Goal: Task Accomplishment & Management: Use online tool/utility

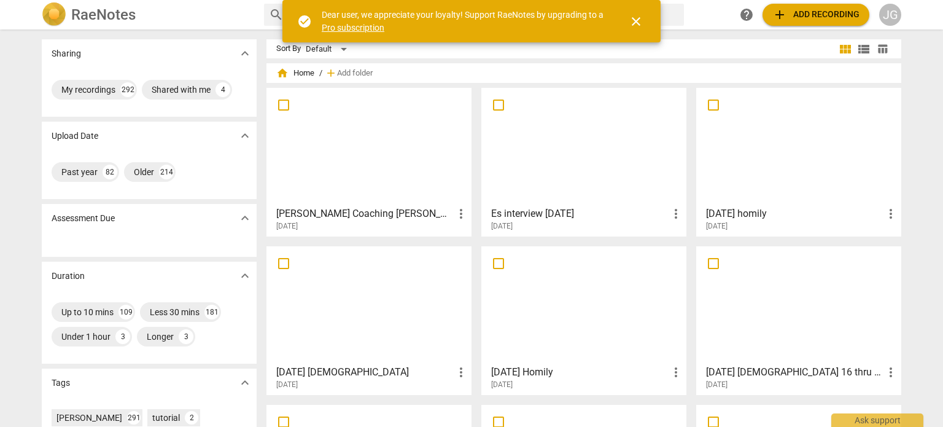
click at [801, 16] on span "add Add recording" at bounding box center [816, 14] width 87 height 15
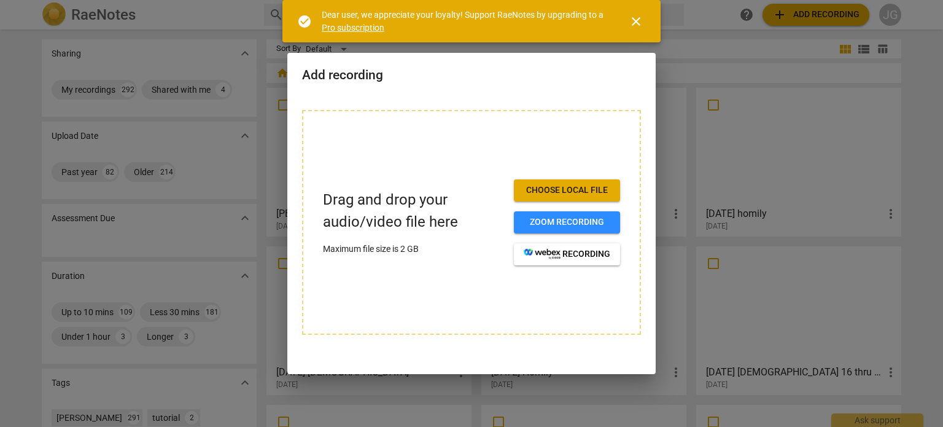
click at [575, 189] on span "Choose local file" at bounding box center [567, 190] width 87 height 12
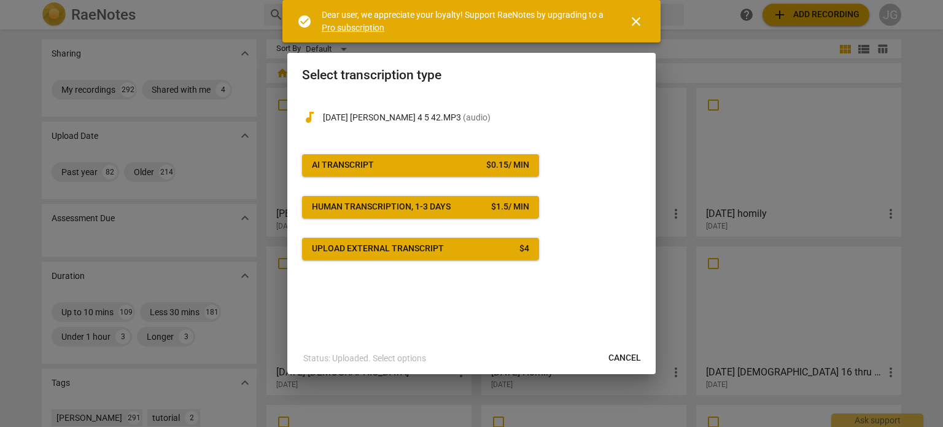
click at [453, 166] on span "AI Transcript $ 0.15 / min" at bounding box center [420, 165] width 217 height 12
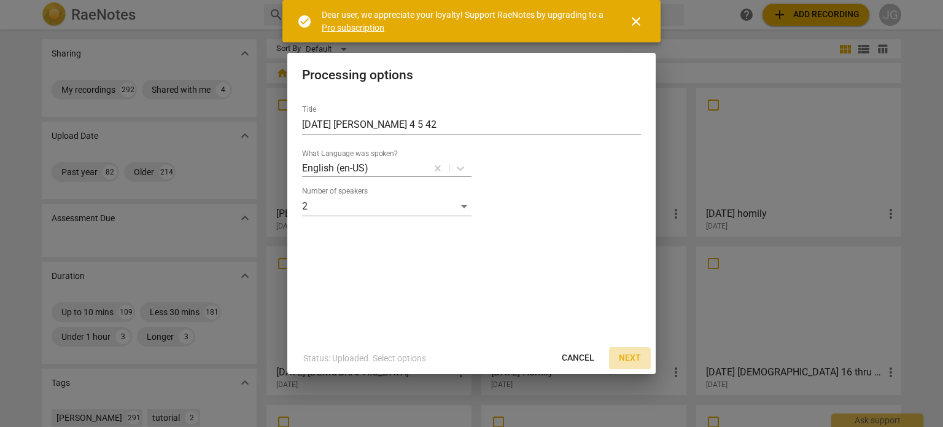
click at [629, 356] on span "Next" at bounding box center [630, 358] width 22 height 12
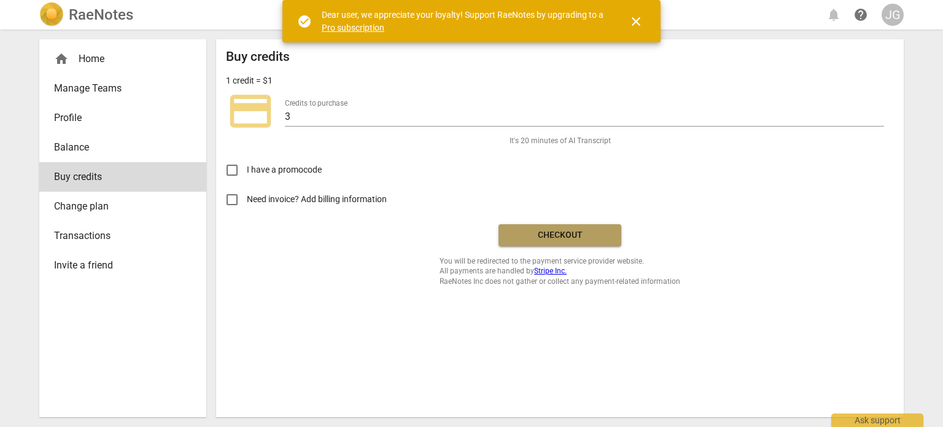
click at [554, 233] on span "Checkout" at bounding box center [560, 235] width 103 height 12
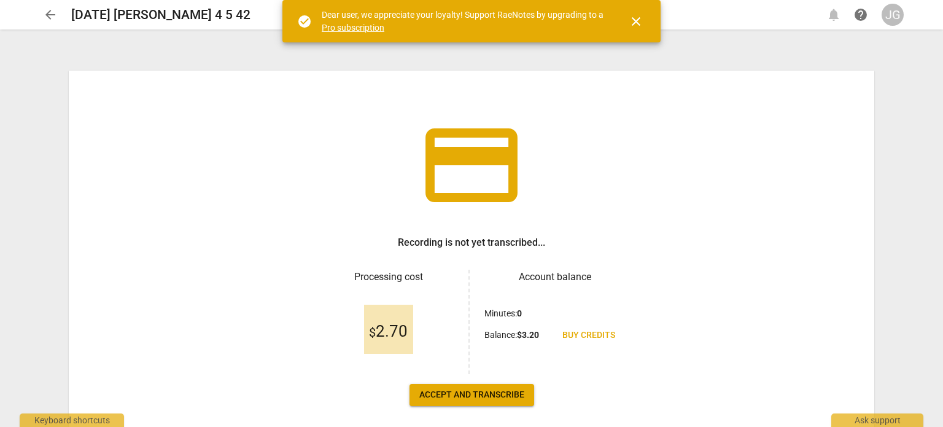
click at [475, 396] on span "Accept and transcribe" at bounding box center [471, 395] width 105 height 12
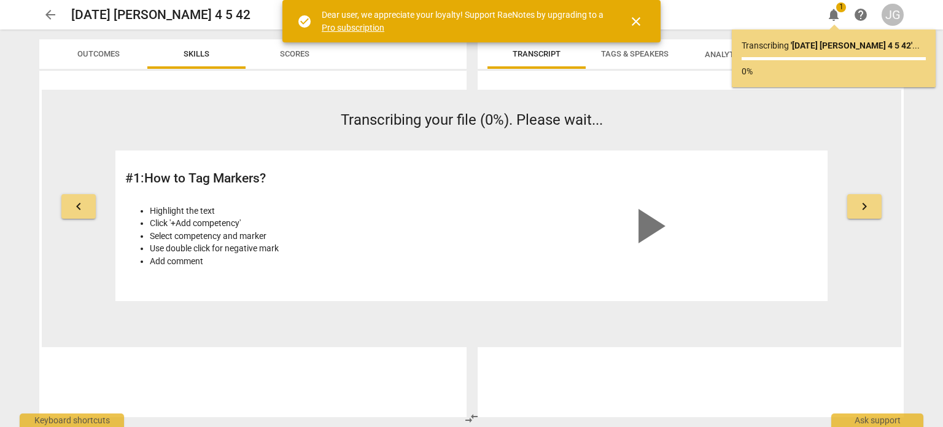
click at [639, 28] on span "close" at bounding box center [636, 21] width 15 height 15
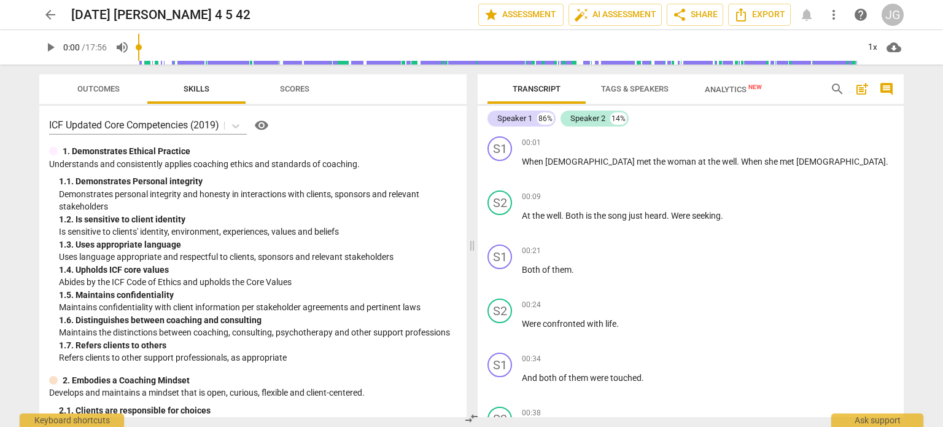
click at [50, 44] on span "play_arrow" at bounding box center [50, 47] width 15 height 15
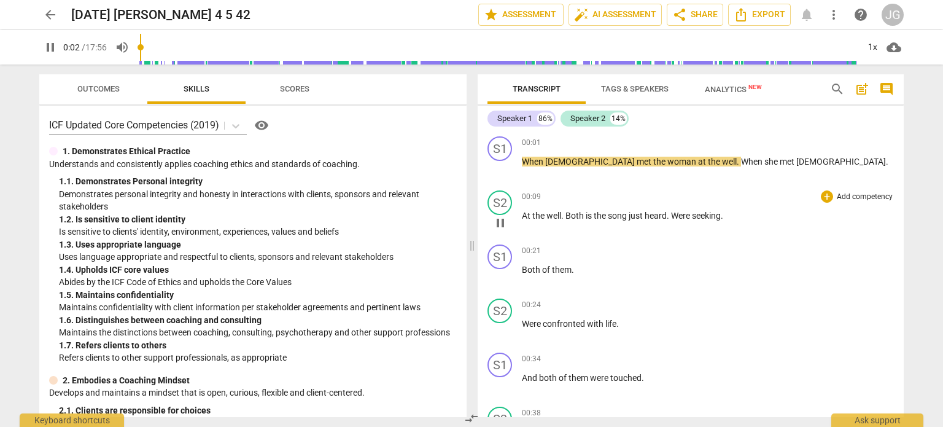
click at [523, 213] on span "At" at bounding box center [527, 216] width 10 height 10
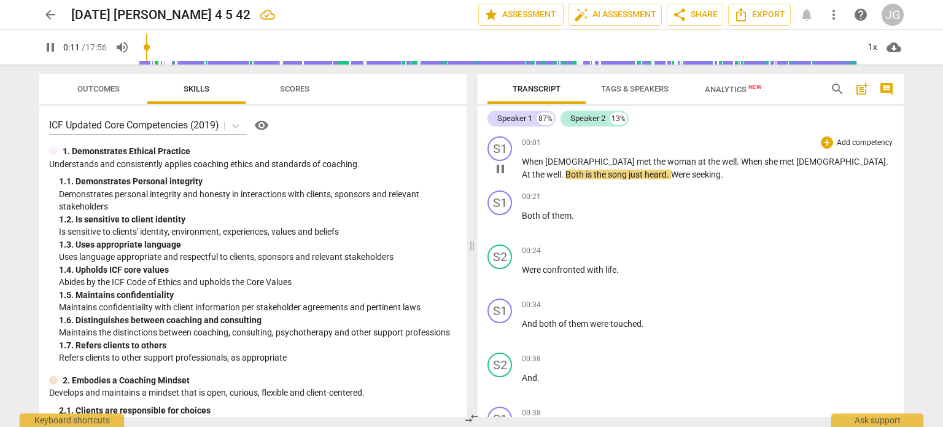
click at [532, 170] on span "At" at bounding box center [527, 175] width 10 height 10
type input "14"
click at [563, 170] on span "." at bounding box center [561, 175] width 4 height 10
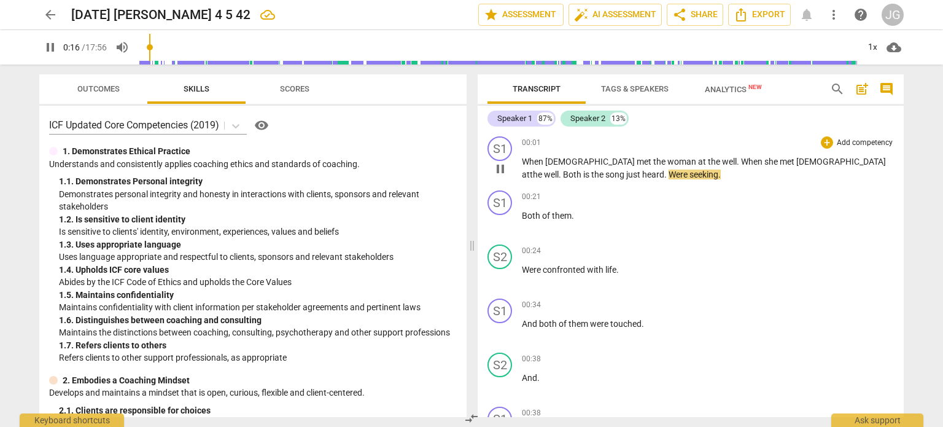
click at [591, 170] on span "is" at bounding box center [587, 175] width 8 height 10
click at [670, 175] on span "Were" at bounding box center [680, 175] width 21 height 10
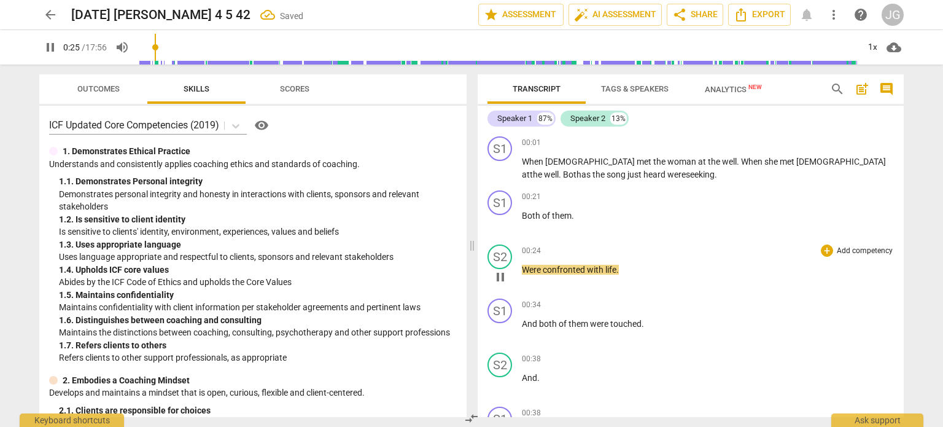
click at [524, 270] on span "Were" at bounding box center [532, 270] width 21 height 10
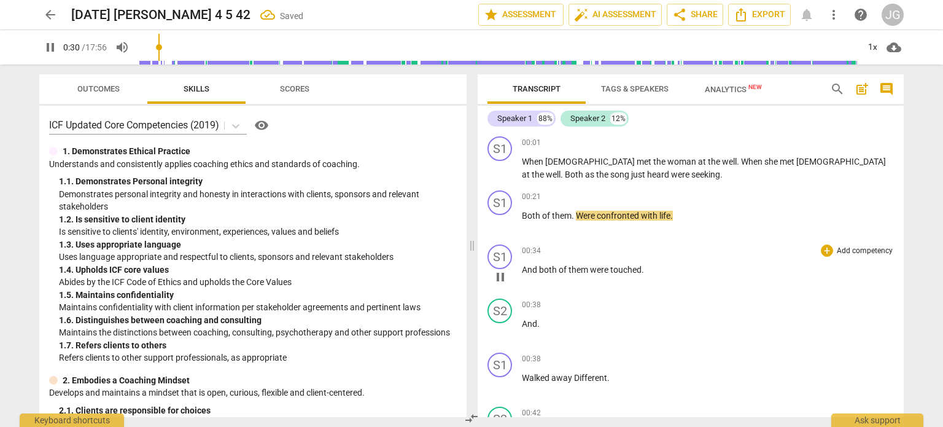
click at [526, 267] on span "And" at bounding box center [530, 270] width 17 height 10
click at [522, 268] on span "And" at bounding box center [530, 270] width 17 height 10
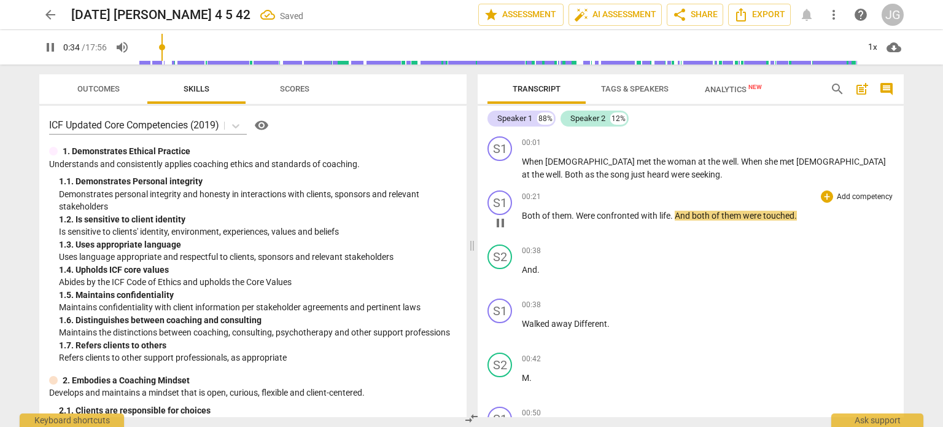
click at [582, 213] on span "Were" at bounding box center [586, 216] width 21 height 10
type input "35"
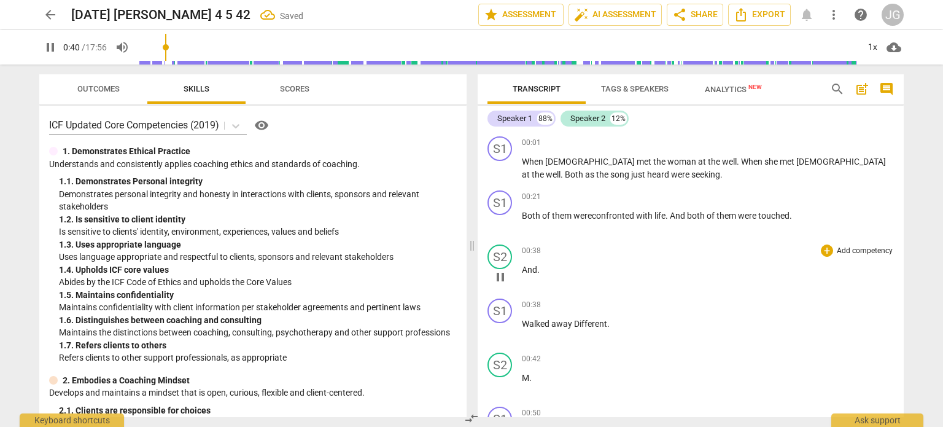
click at [522, 271] on span "And" at bounding box center [529, 270] width 15 height 10
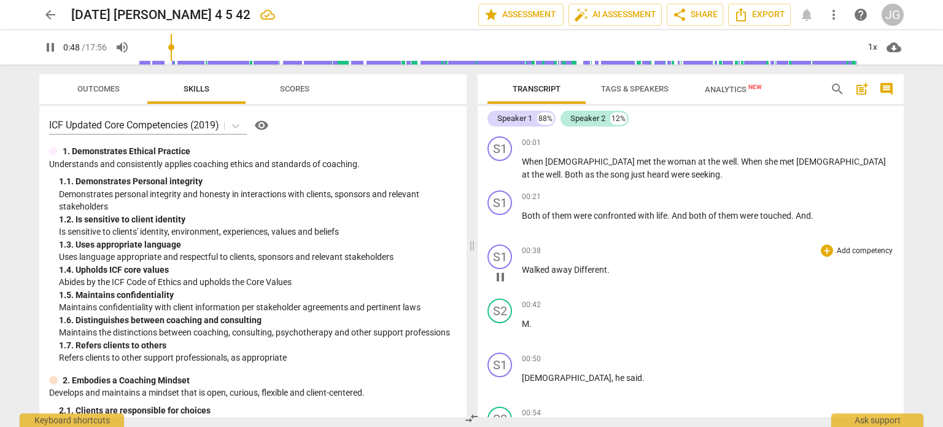
click at [523, 268] on span "Walked" at bounding box center [536, 270] width 29 height 10
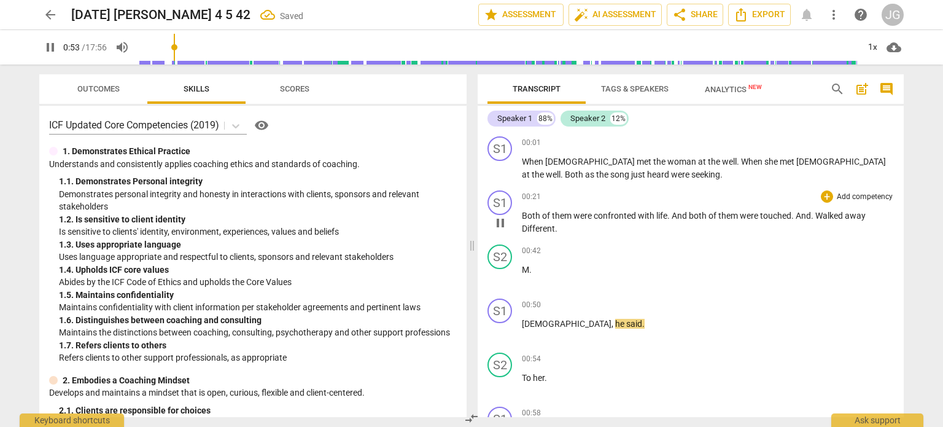
click at [822, 217] on span "Walked" at bounding box center [830, 216] width 29 height 10
type input "54"
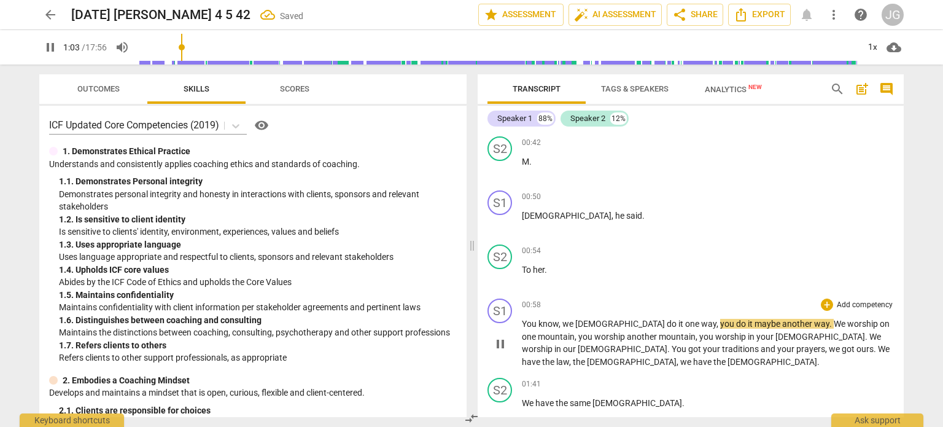
scroll to position [106, 0]
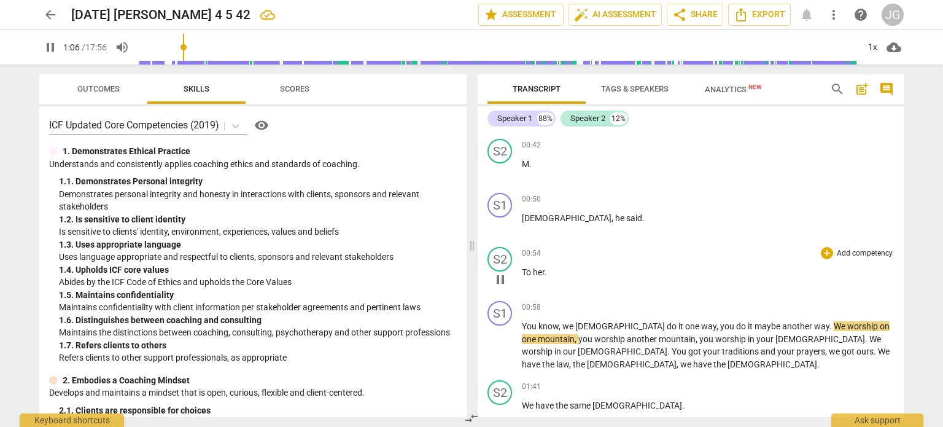
click at [525, 275] on span "To" at bounding box center [527, 272] width 11 height 10
type input "67"
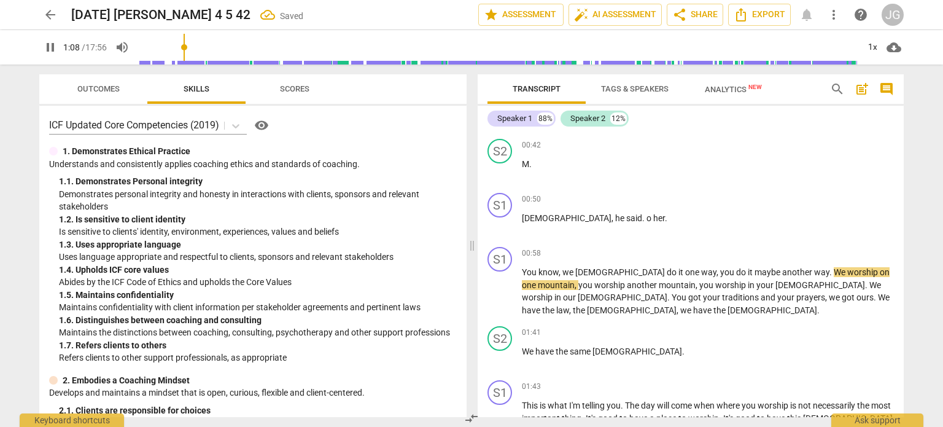
click at [525, 275] on span "You" at bounding box center [530, 272] width 17 height 10
type input "69"
click at [647, 219] on span "o" at bounding box center [650, 218] width 7 height 10
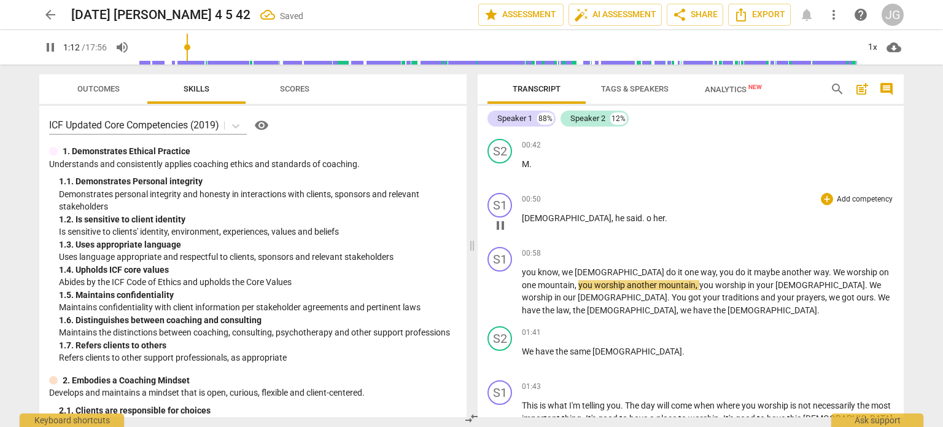
type input "73"
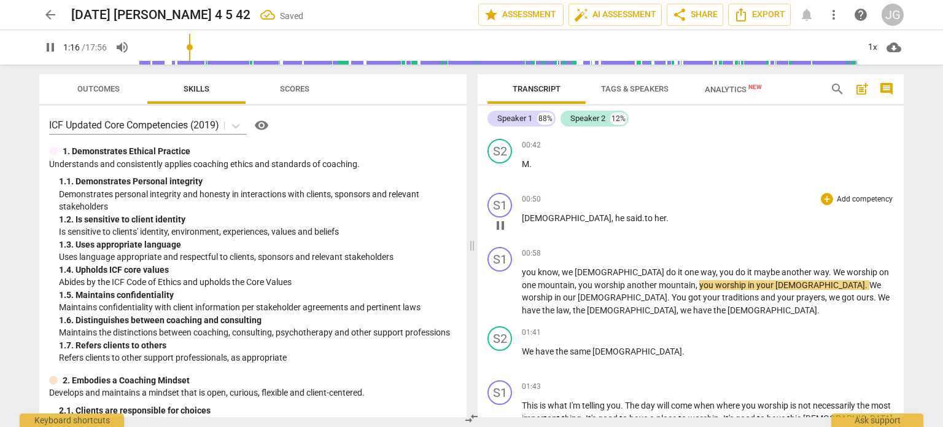
click at [642, 216] on span ". to" at bounding box center [647, 218] width 10 height 10
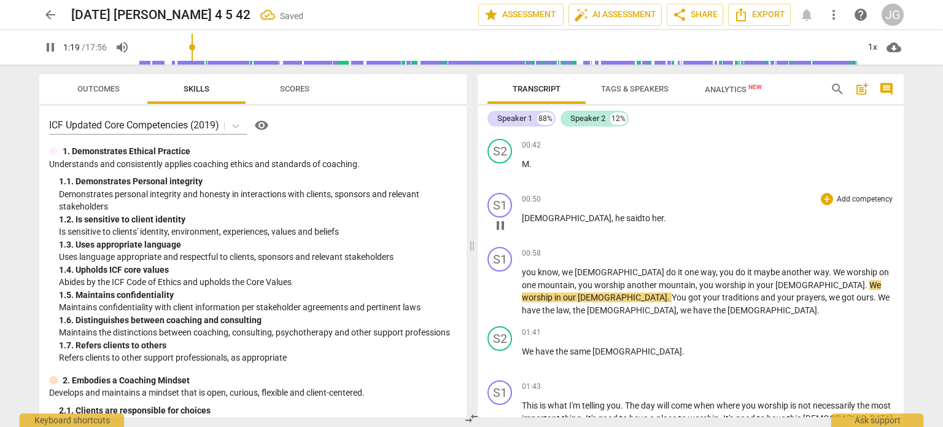
click at [603, 219] on p "[PERSON_NAME] , he said to her ." at bounding box center [708, 218] width 372 height 13
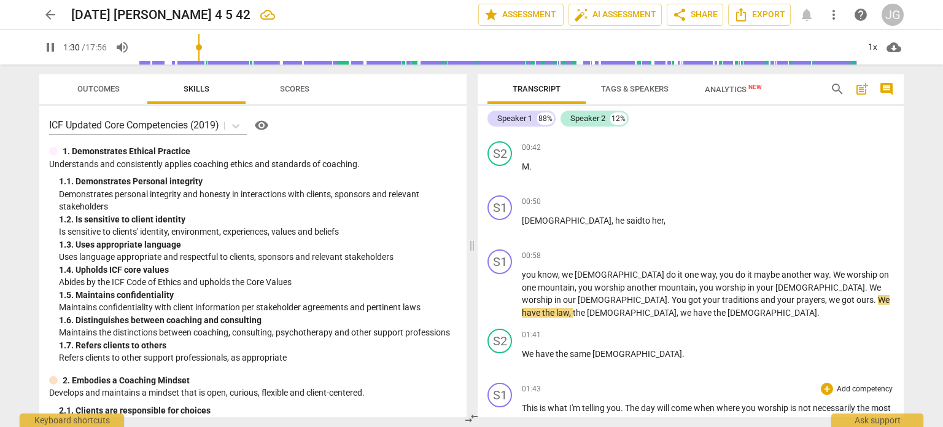
scroll to position [98, 0]
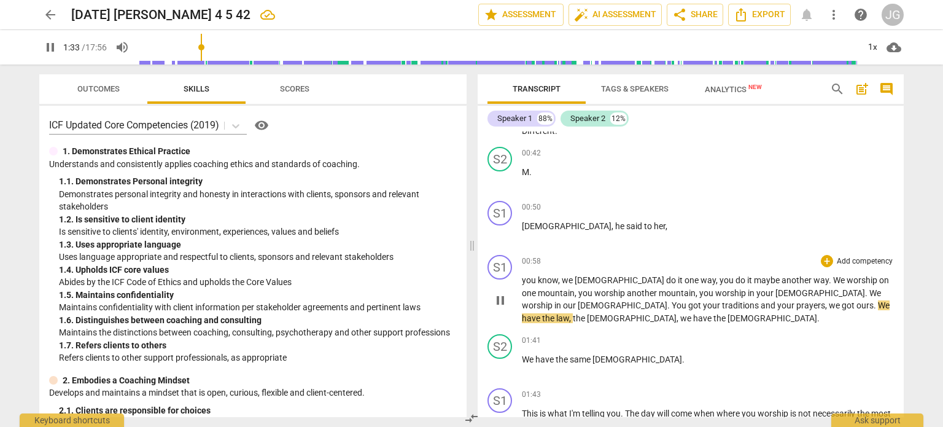
click at [520, 280] on div "play_arrow pause" at bounding box center [506, 299] width 31 height 41
click at [523, 281] on span "you" at bounding box center [530, 280] width 16 height 10
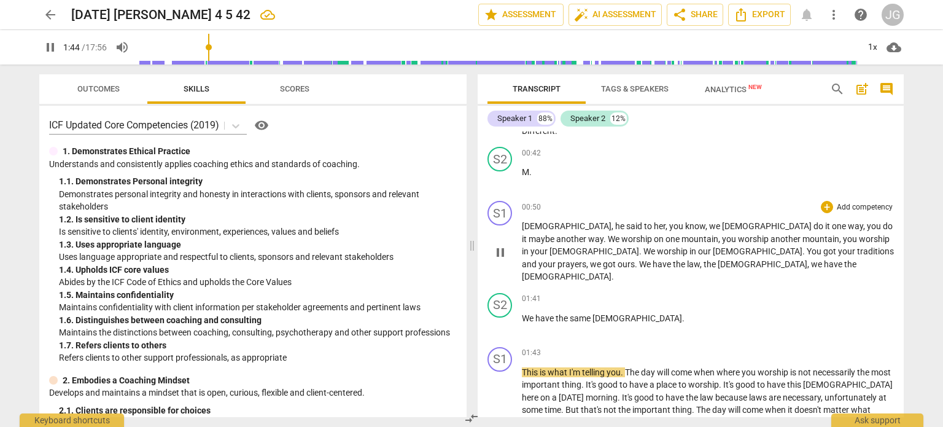
click at [669, 221] on span "you" at bounding box center [677, 226] width 16 height 10
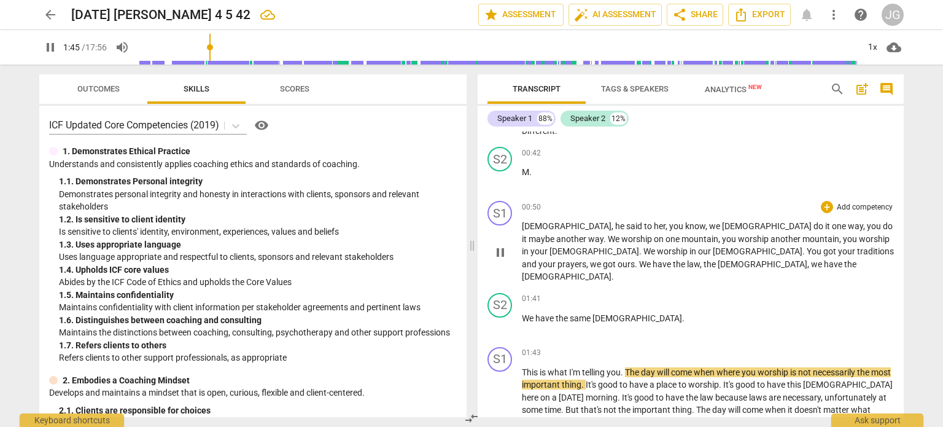
type input "106"
click at [603, 221] on p "[PERSON_NAME] , he said to her , you know , we [DEMOGRAPHIC_DATA] do it one way…" at bounding box center [708, 251] width 372 height 63
click at [824, 260] on span "have" at bounding box center [834, 264] width 20 height 10
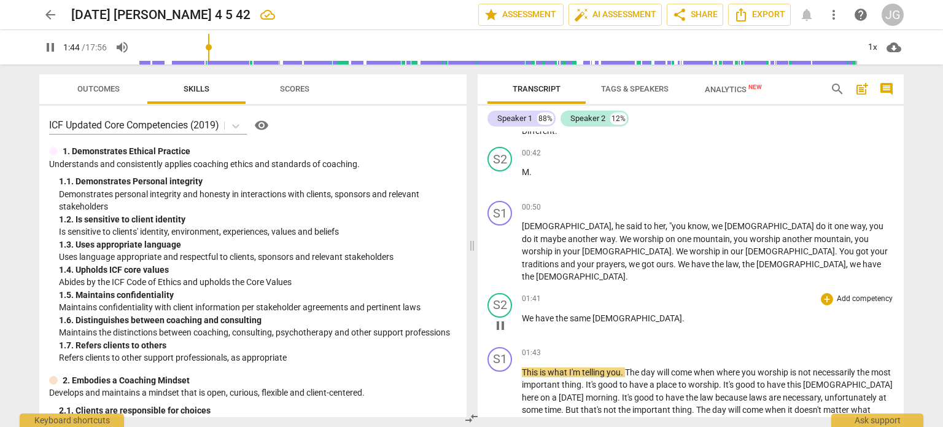
click at [532, 313] on span "We" at bounding box center [529, 318] width 14 height 10
type input "105"
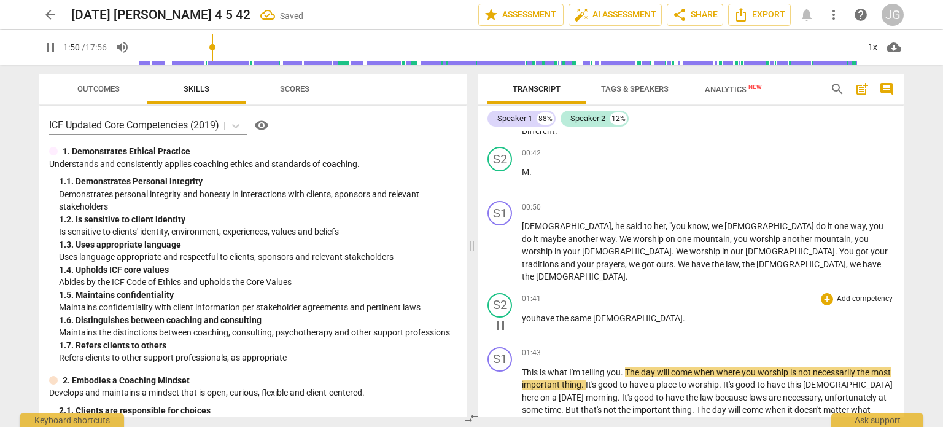
click at [572, 313] on span "same" at bounding box center [582, 318] width 23 height 10
click at [522, 313] on span "you" at bounding box center [529, 318] width 14 height 10
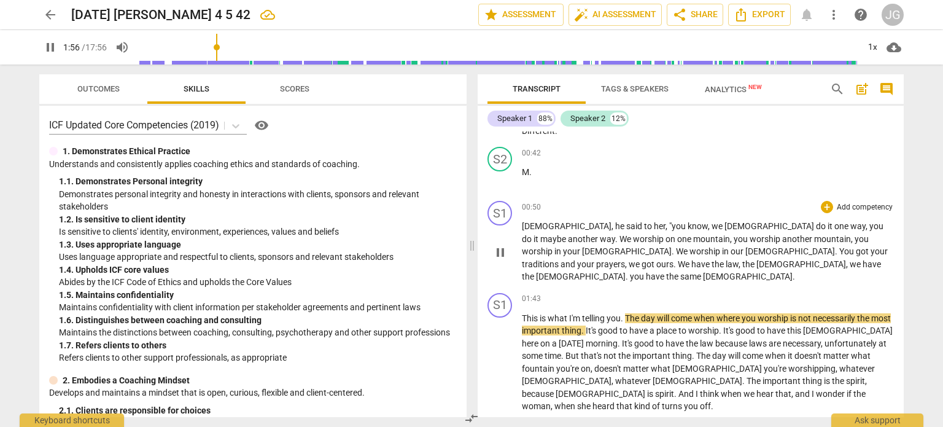
click at [646, 271] on span "you" at bounding box center [638, 276] width 16 height 10
type input "117"
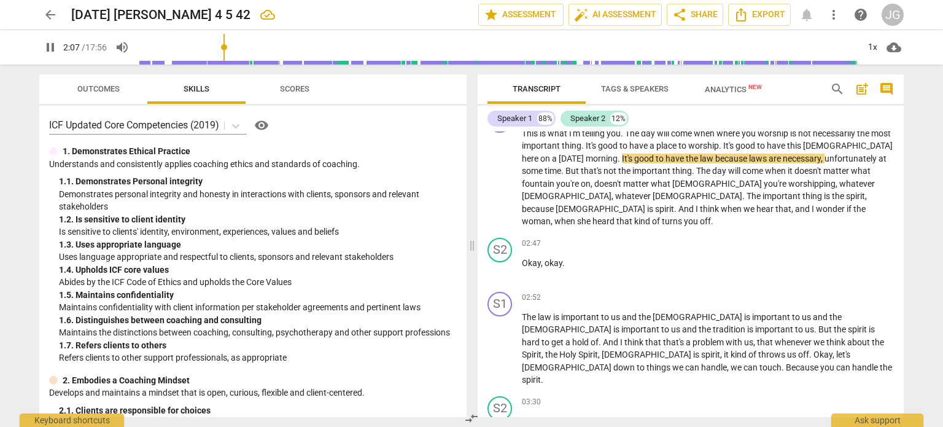
scroll to position [285, 0]
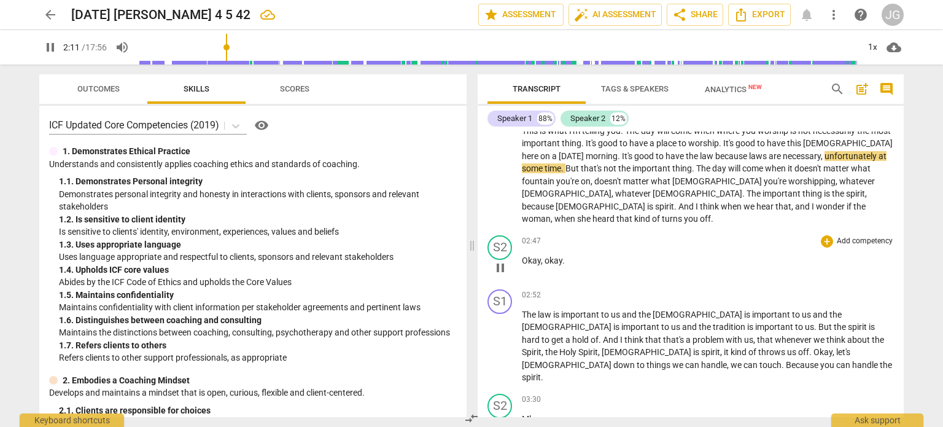
click at [523, 255] on span "Okay" at bounding box center [531, 260] width 19 height 10
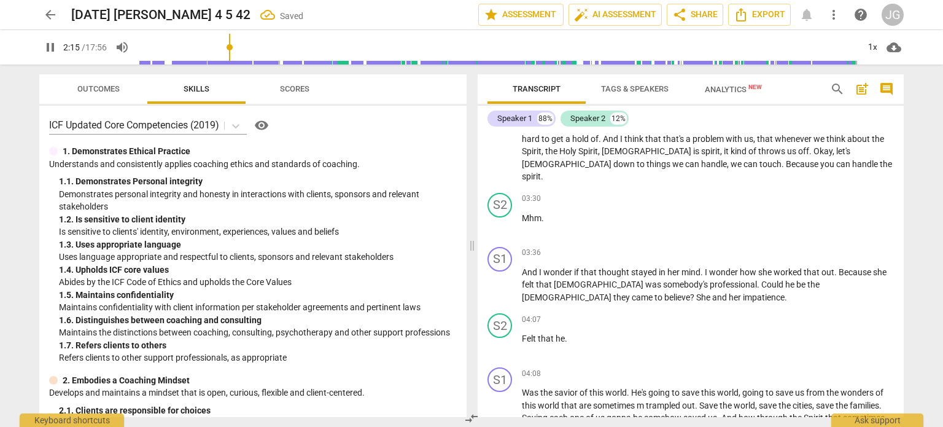
scroll to position [442, 0]
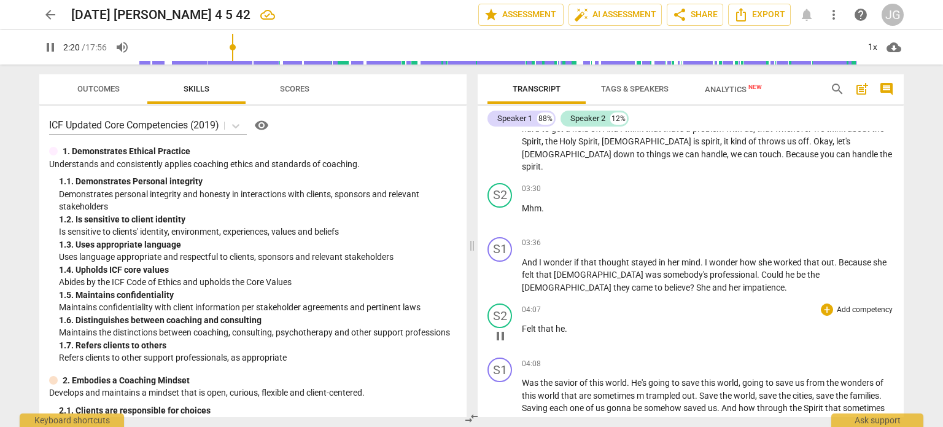
click at [523, 324] on span "Felt" at bounding box center [530, 329] width 16 height 10
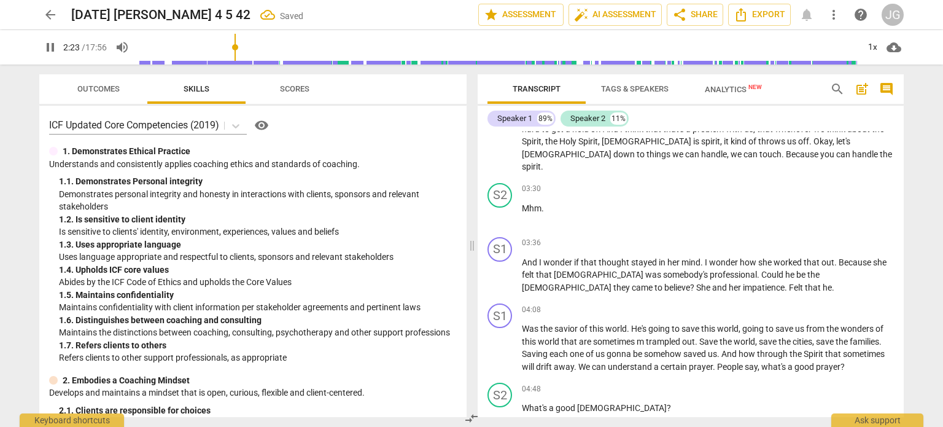
click at [523, 324] on span "Was" at bounding box center [531, 329] width 18 height 10
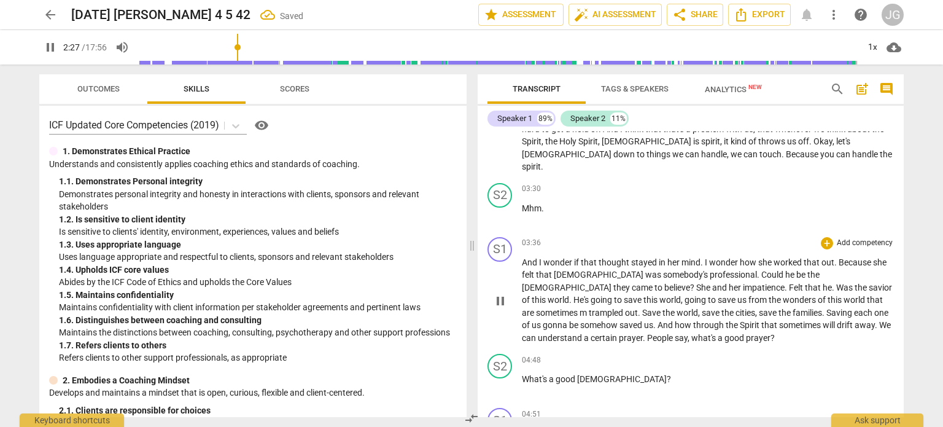
click at [836, 283] on span "Was" at bounding box center [845, 288] width 18 height 10
type input "149"
click at [524, 374] on span "What's" at bounding box center [535, 379] width 27 height 10
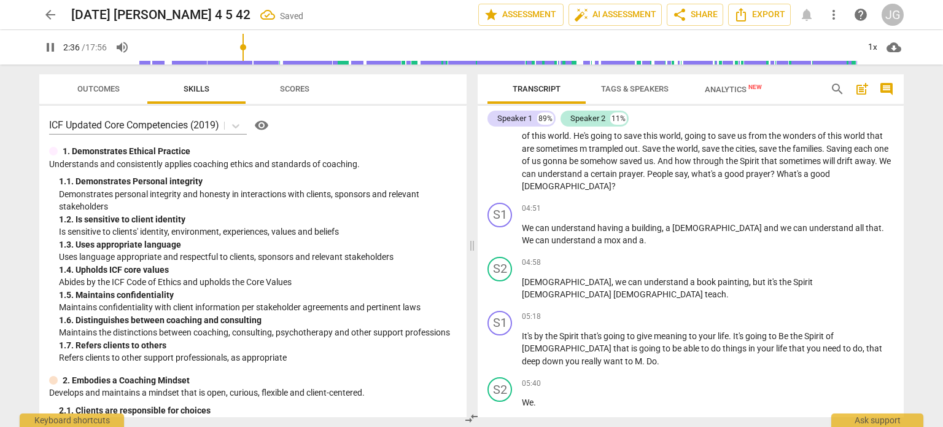
scroll to position [614, 0]
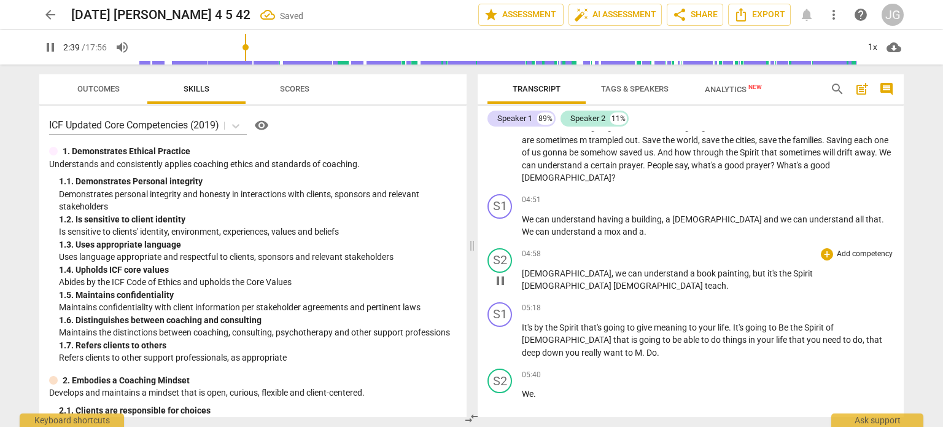
click at [537, 248] on div "04:58 + Add competency keyboard_arrow_right" at bounding box center [708, 254] width 372 height 12
click at [522, 268] on span "[DEMOGRAPHIC_DATA]" at bounding box center [567, 273] width 90 height 10
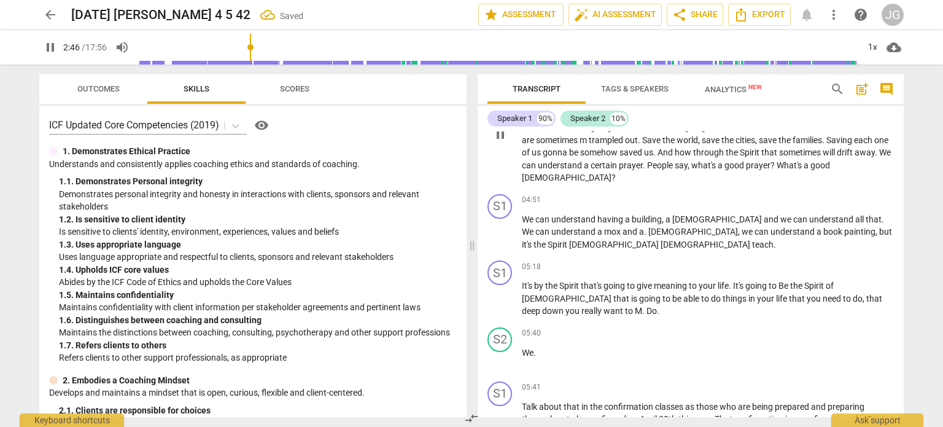
scroll to position [341, 0]
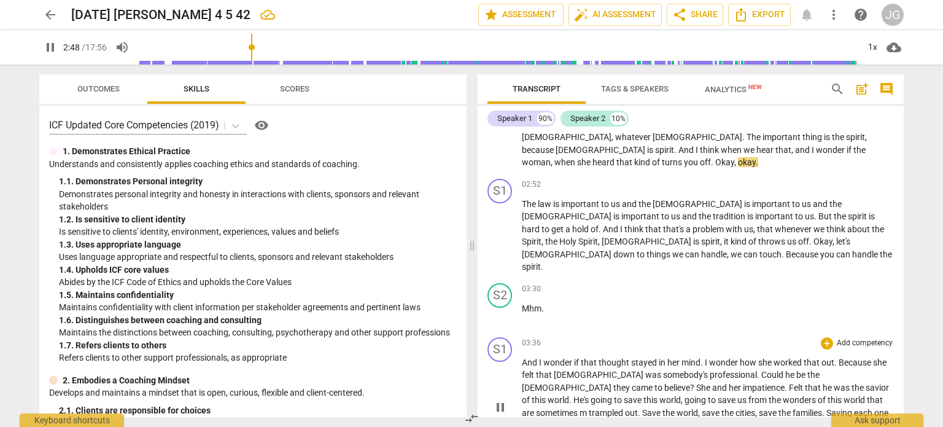
click at [520, 337] on div "S1 play_arrow pause" at bounding box center [505, 397] width 34 height 120
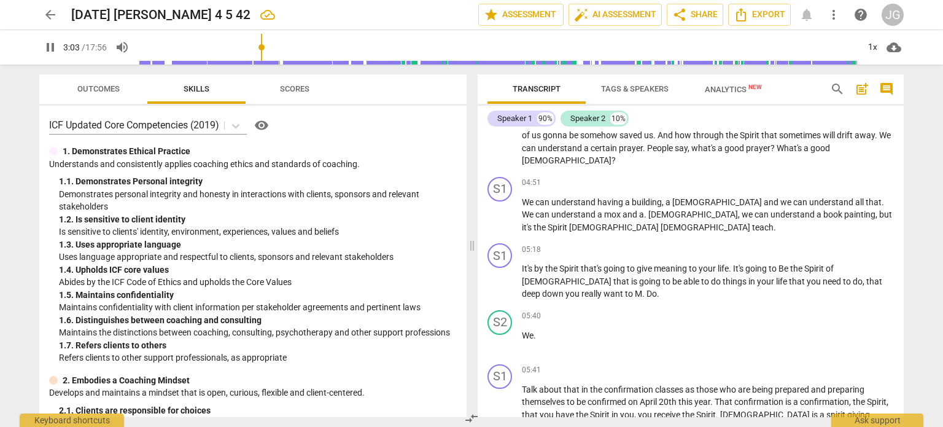
scroll to position [632, 0]
click at [523, 384] on span "Talk" at bounding box center [530, 389] width 17 height 10
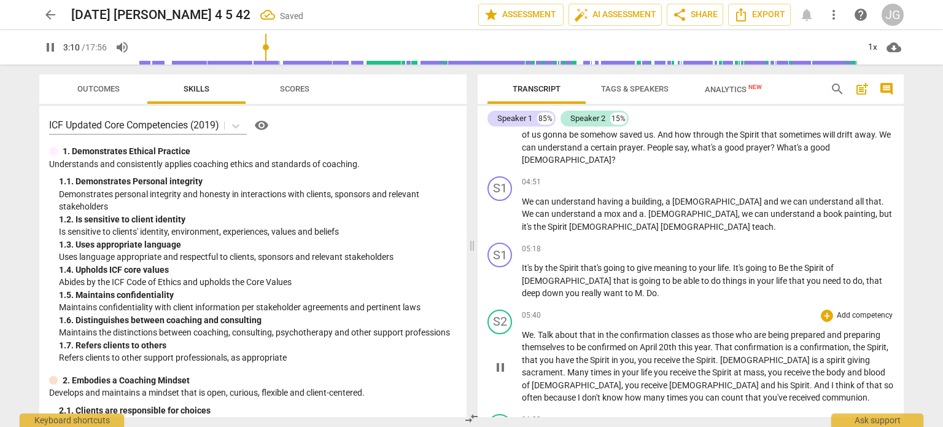
click at [543, 330] on span "Talk" at bounding box center [546, 335] width 17 height 10
type input "191"
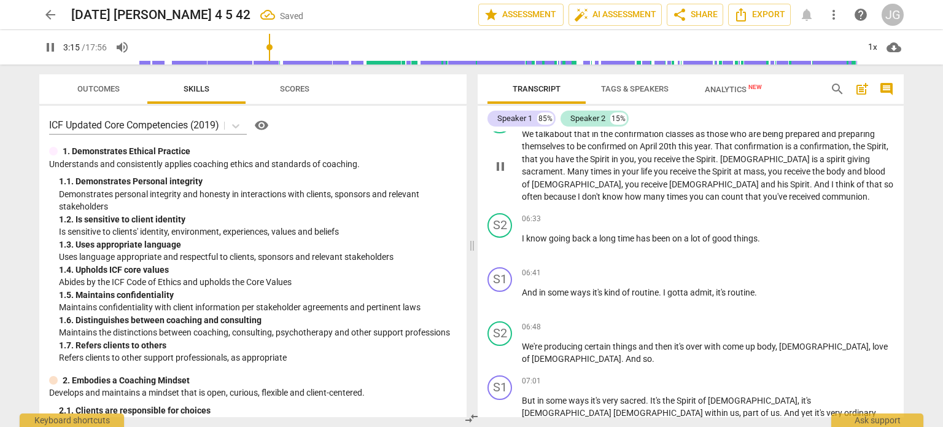
scroll to position [833, 0]
click at [522, 341] on span "We're" at bounding box center [533, 346] width 22 height 10
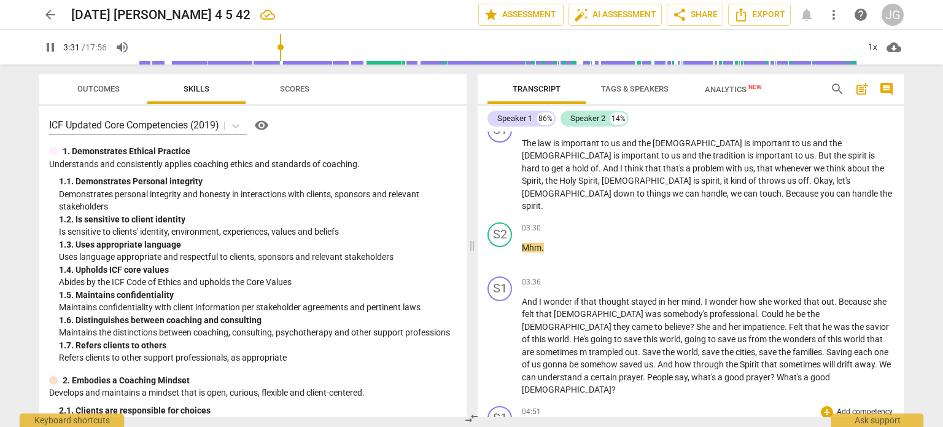
scroll to position [400, 0]
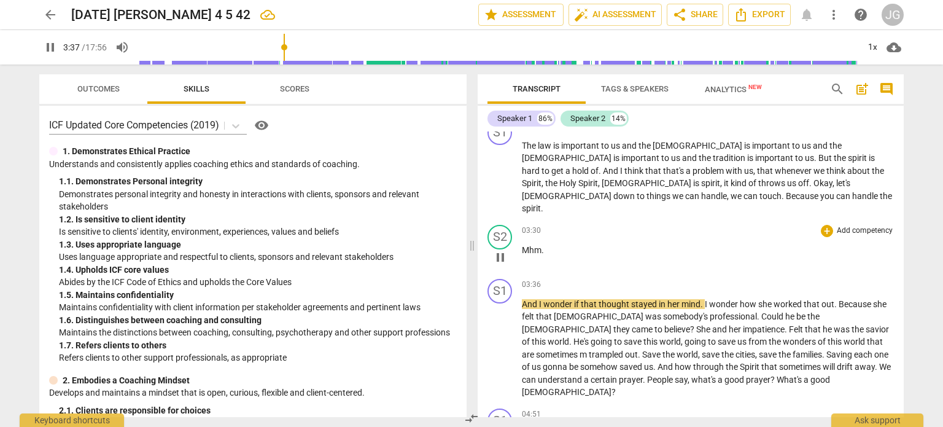
click at [671, 225] on div "03:30 + Add competency keyboard_arrow_right Mhm ." at bounding box center [708, 247] width 372 height 44
click at [547, 244] on p "Mhm ." at bounding box center [708, 250] width 372 height 13
type input "220"
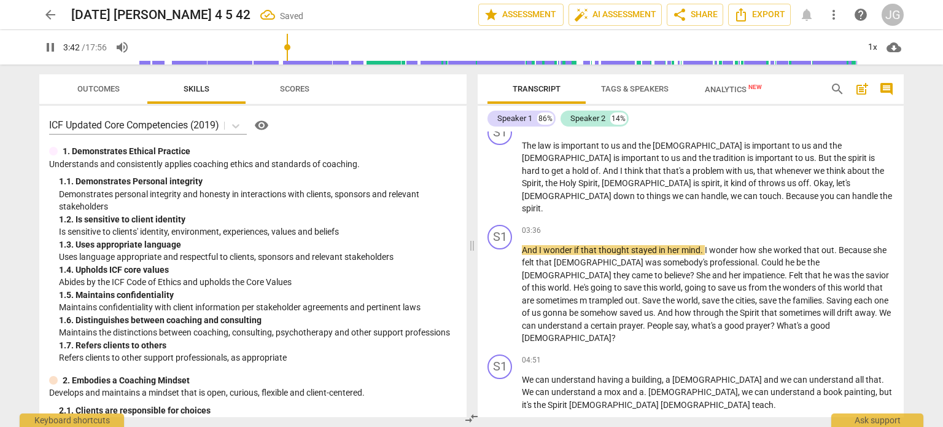
click at [547, 244] on p "And I wonder if that thought stayed in her mind . I wonder how she worked that …" at bounding box center [708, 294] width 372 height 101
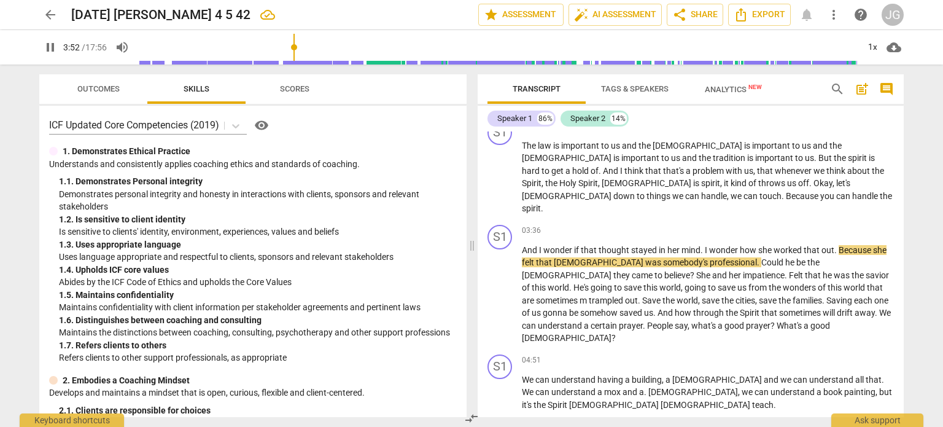
click at [905, 158] on div "Transcript Tags & Speakers Analytics New search post_add comment Speaker 1 86% …" at bounding box center [693, 245] width 441 height 362
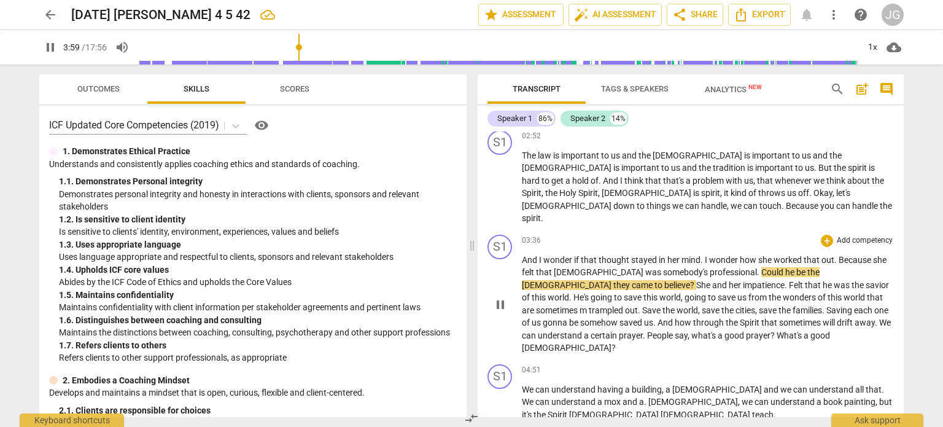
scroll to position [388, 0]
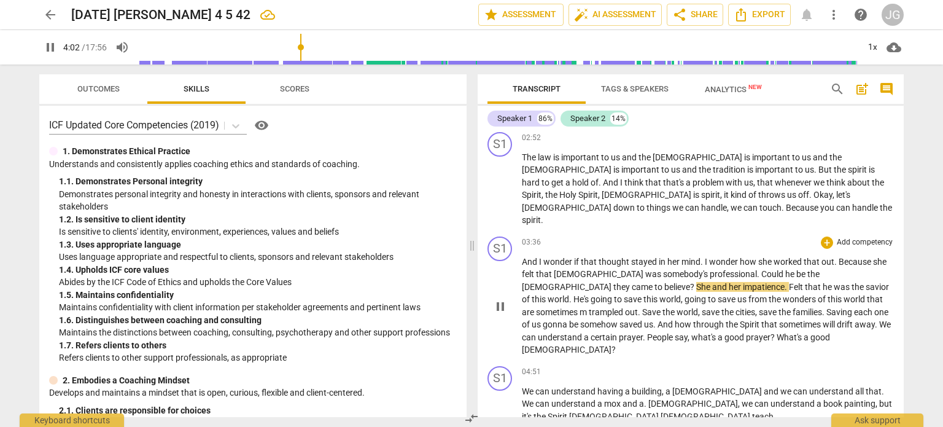
click at [710, 269] on span "professional" at bounding box center [733, 274] width 47 height 10
type input "243"
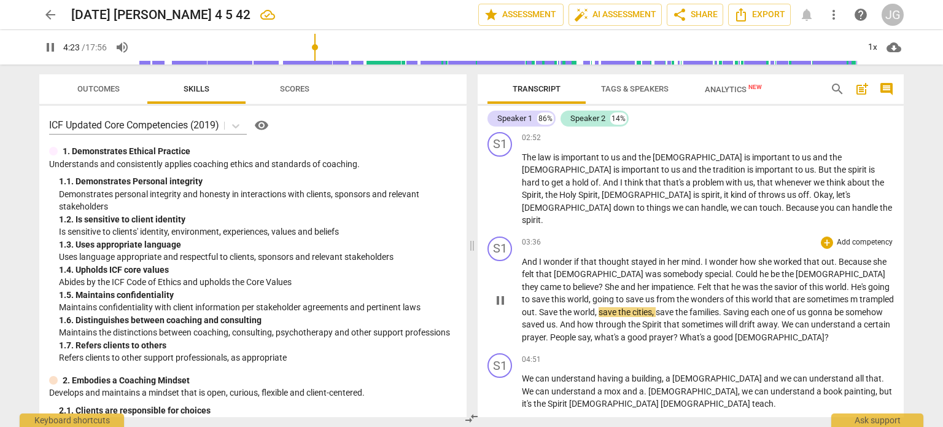
click at [807, 294] on span "sometimes" at bounding box center [829, 299] width 44 height 10
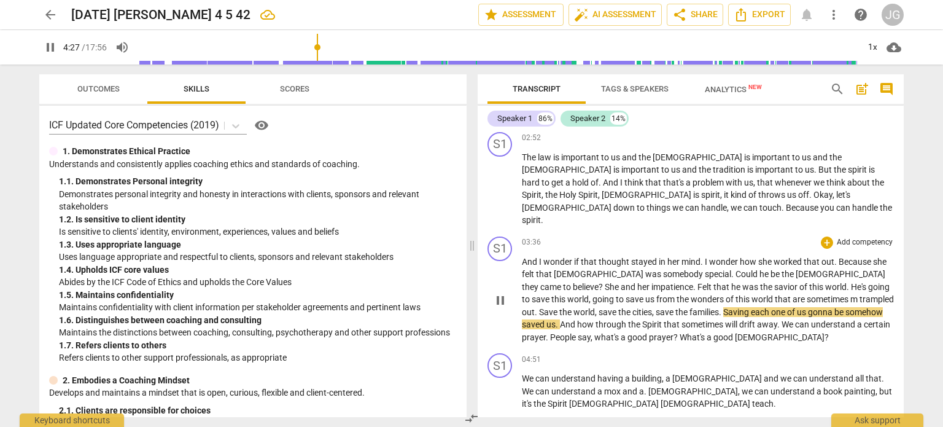
click at [851, 294] on span "m" at bounding box center [855, 299] width 9 height 10
click at [851, 294] on span "trampled" at bounding box center [868, 299] width 34 height 10
click at [807, 294] on span "sometimes" at bounding box center [829, 299] width 44 height 10
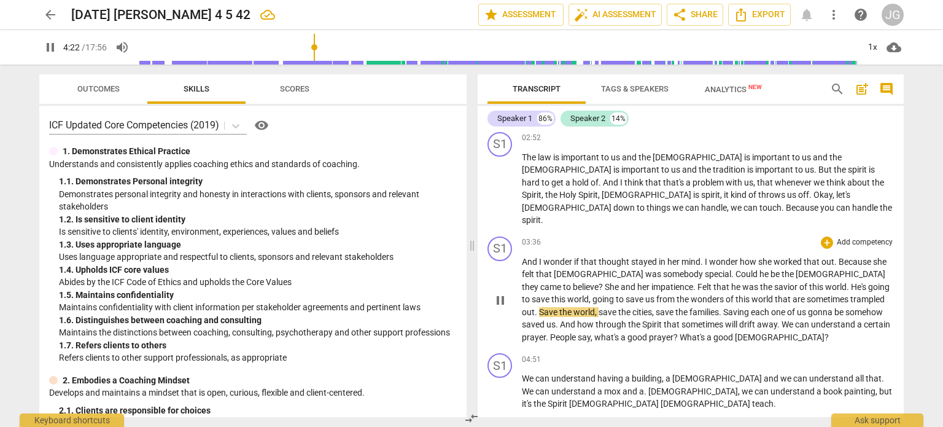
click at [539, 307] on span "." at bounding box center [537, 312] width 4 height 10
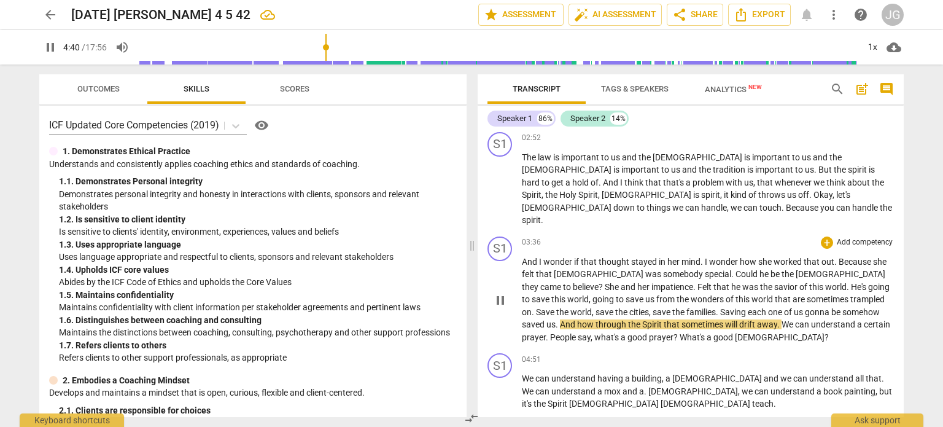
click at [596, 319] on span "how" at bounding box center [586, 324] width 18 height 10
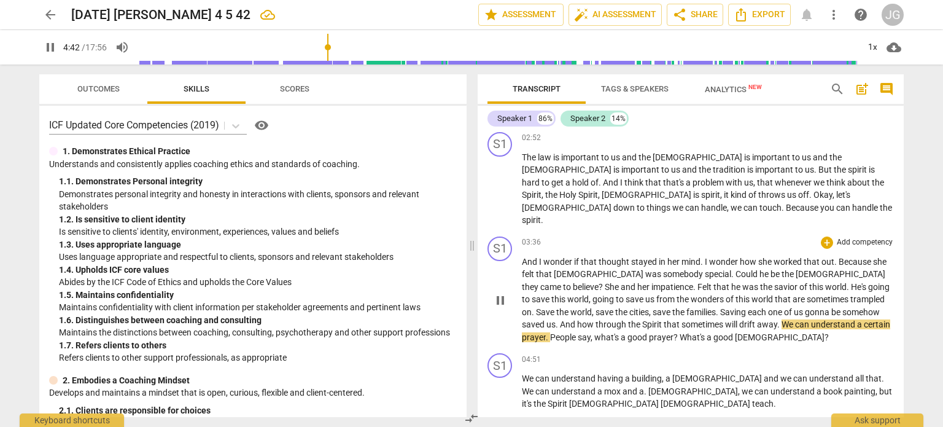
click at [687, 307] on span "families" at bounding box center [701, 312] width 29 height 10
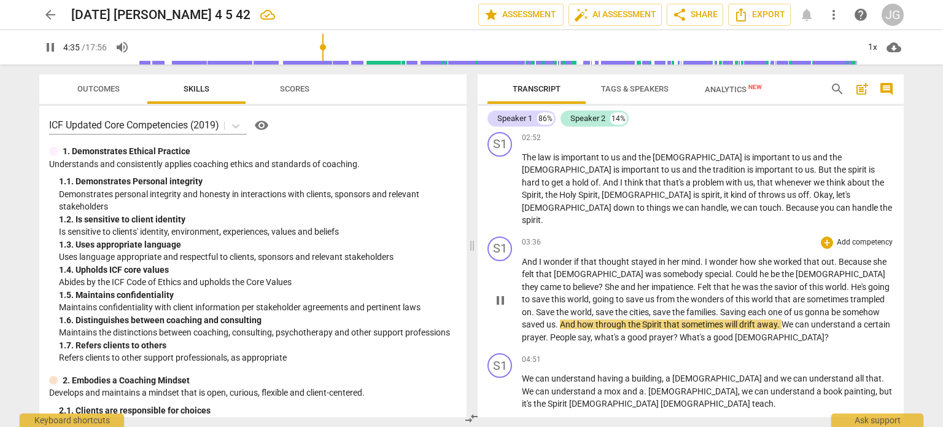
click at [547, 319] on span "saved" at bounding box center [534, 324] width 25 height 10
click at [864, 273] on p "And I wonder if that thought stayed in her mind . I wonder how she worked that …" at bounding box center [708, 299] width 372 height 88
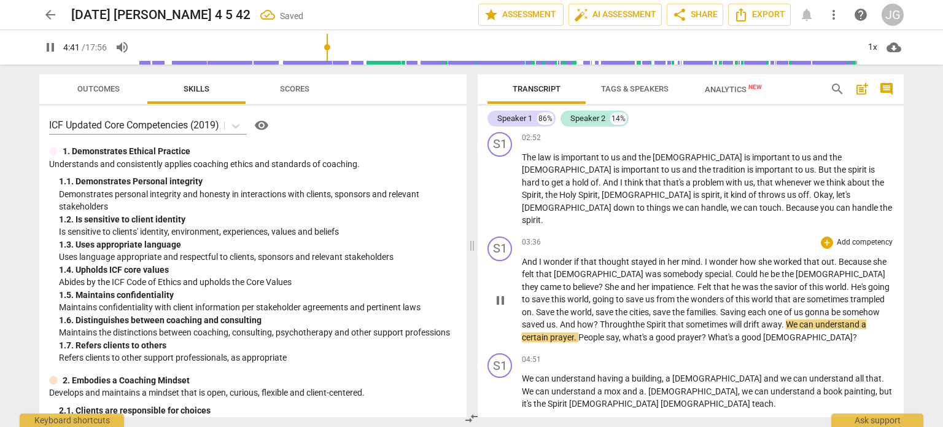
click at [647, 319] on span "Spirit" at bounding box center [657, 324] width 21 height 10
click at [688, 319] on span "sometimes" at bounding box center [710, 324] width 44 height 10
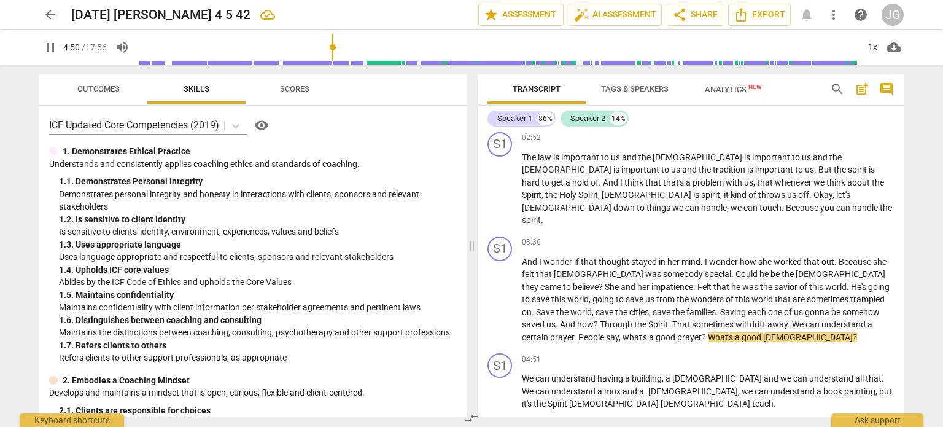
drag, startPoint x: 904, startPoint y: 165, endPoint x: 908, endPoint y: 230, distance: 65.8
click at [908, 230] on div "Transcript Tags & Speakers Analytics New search post_add comment Speaker 1 86% …" at bounding box center [693, 245] width 441 height 362
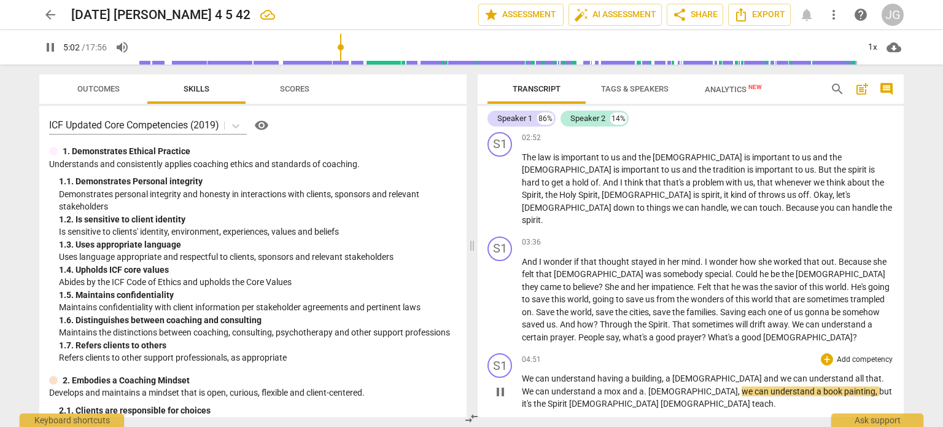
click at [604, 386] on span "mox" at bounding box center [613, 391] width 18 height 10
type input "303"
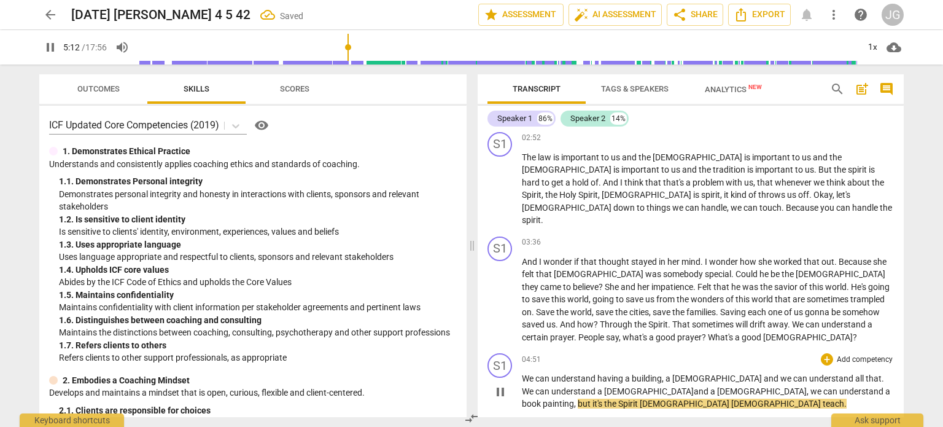
click at [811, 386] on span "we" at bounding box center [817, 391] width 13 height 10
click at [543, 399] on span "book" at bounding box center [532, 404] width 21 height 10
click at [840, 386] on span "understand" at bounding box center [863, 391] width 46 height 10
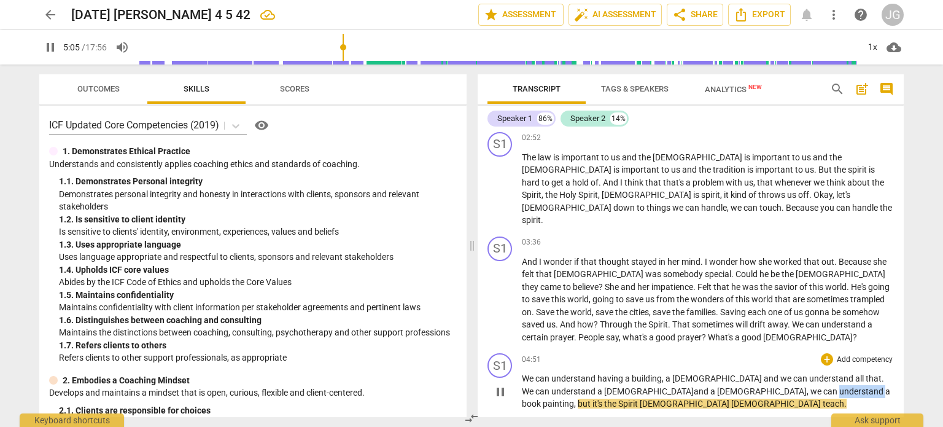
click at [840, 386] on span "understand" at bounding box center [863, 391] width 46 height 10
click at [717, 386] on span "[DEMOGRAPHIC_DATA]" at bounding box center [762, 391] width 90 height 10
click at [574, 399] on span "painting" at bounding box center [558, 404] width 31 height 10
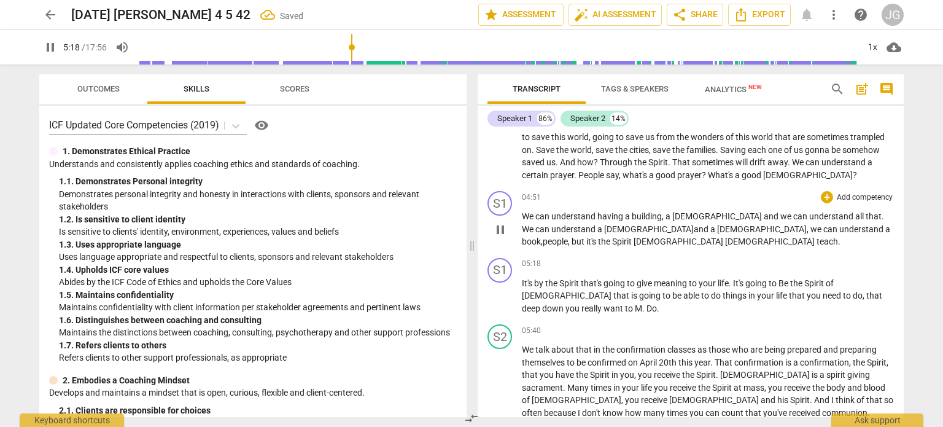
scroll to position [552, 0]
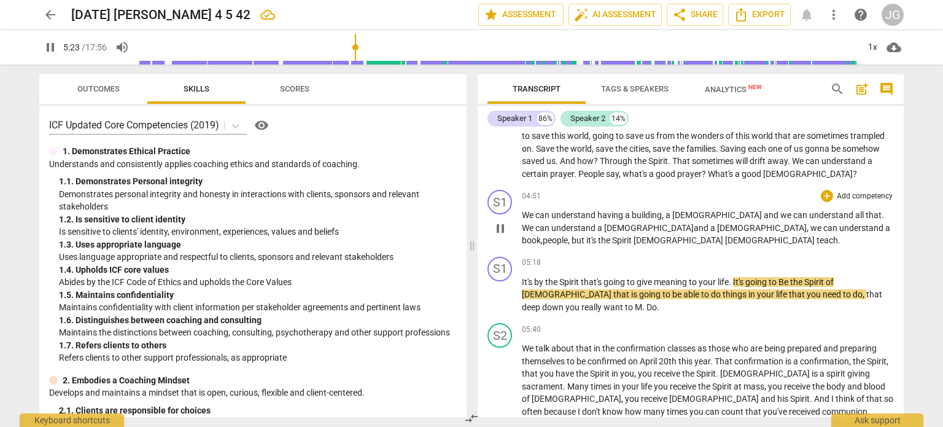
click at [725, 235] on span "[DEMOGRAPHIC_DATA]" at bounding box center [771, 240] width 92 height 10
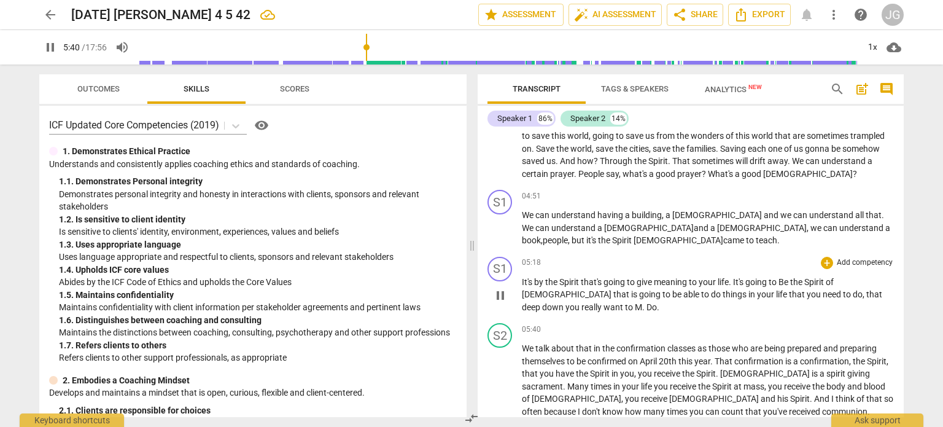
click at [867, 289] on span "that" at bounding box center [875, 294] width 16 height 10
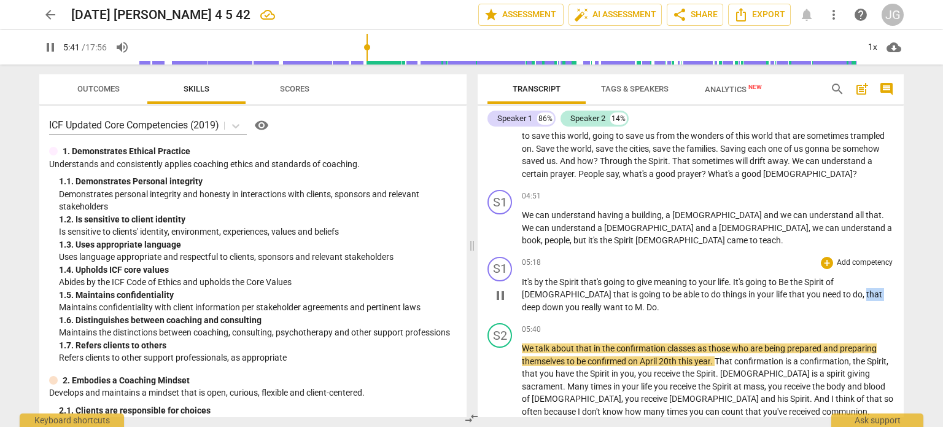
click at [867, 289] on span "that" at bounding box center [875, 294] width 16 height 10
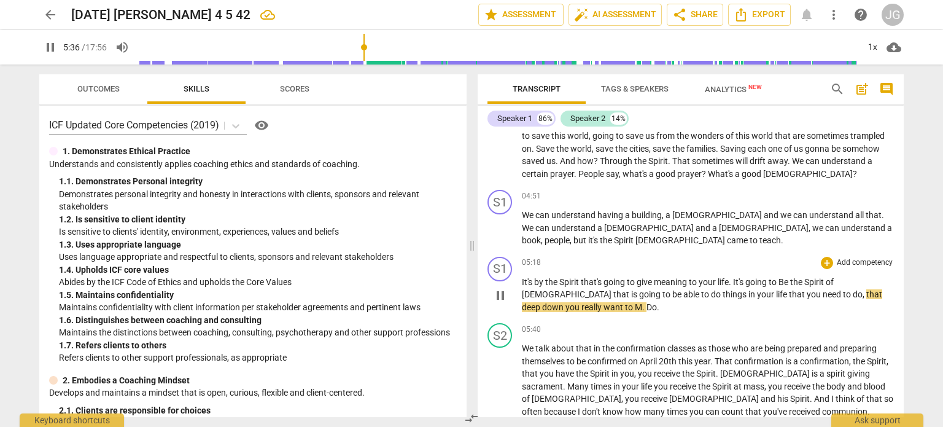
click at [867, 289] on span "that" at bounding box center [875, 294] width 16 height 10
click at [582, 302] on span "you" at bounding box center [574, 307] width 16 height 10
type input "338"
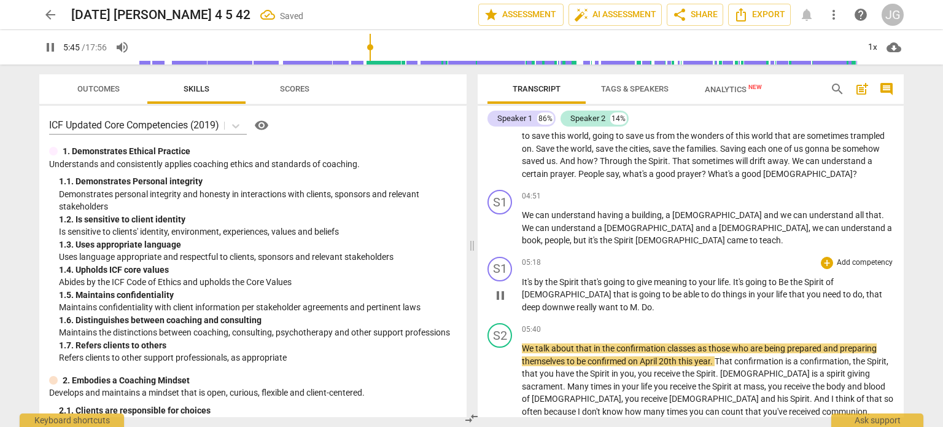
click at [642, 302] on span "Do" at bounding box center [647, 307] width 10 height 10
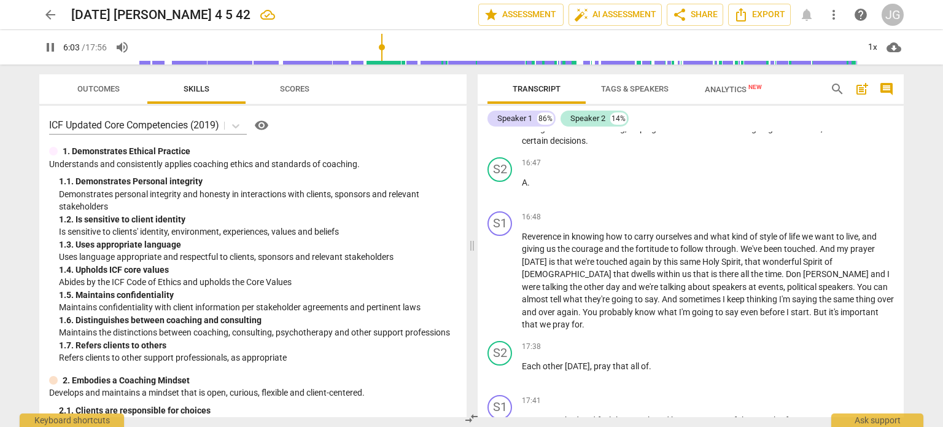
scroll to position [3962, 0]
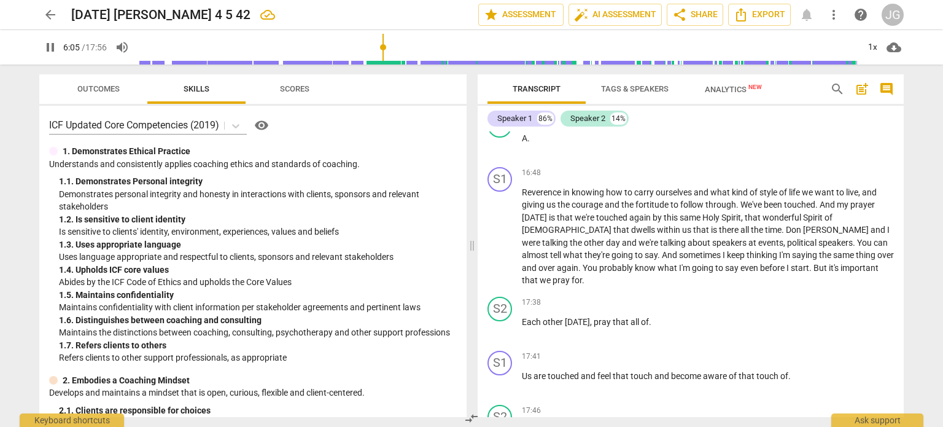
click at [52, 44] on span "pause" at bounding box center [50, 47] width 15 height 15
type input "366"
